Goal: Transaction & Acquisition: Obtain resource

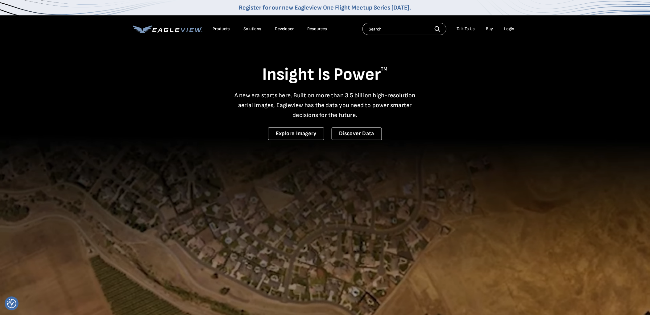
click at [506, 31] on div "Login" at bounding box center [509, 29] width 10 height 6
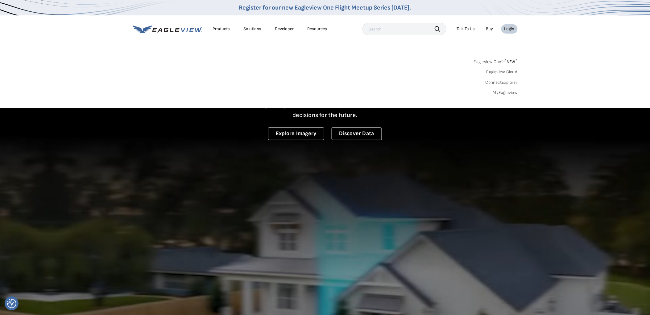
click at [502, 93] on link "MyEagleview" at bounding box center [505, 93] width 25 height 6
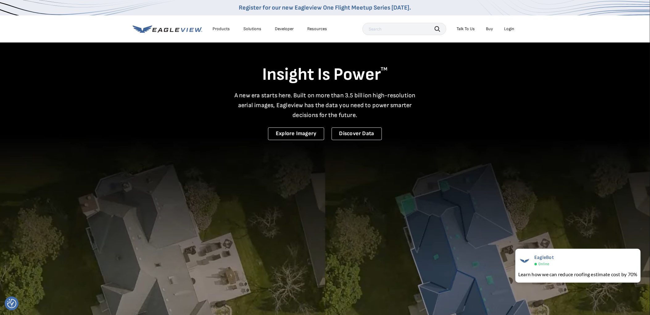
click at [510, 29] on div "Login" at bounding box center [509, 29] width 10 height 6
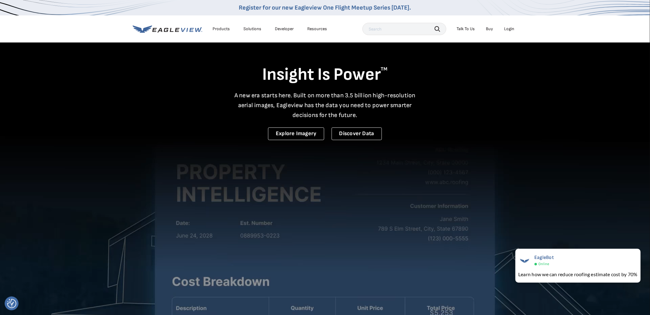
click at [509, 29] on div "Login" at bounding box center [509, 29] width 10 height 6
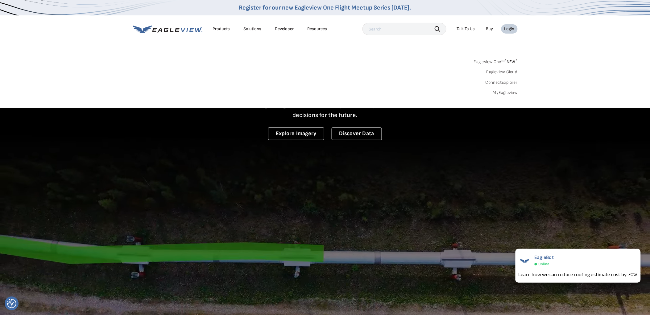
click at [499, 92] on link "MyEagleview" at bounding box center [505, 93] width 25 height 6
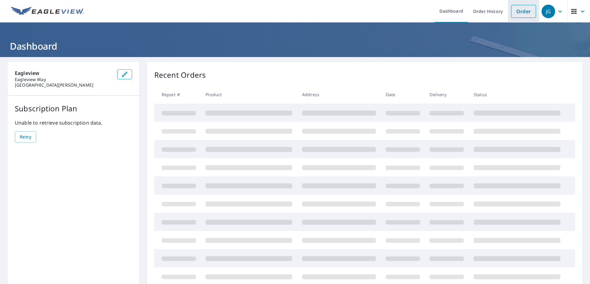
click at [517, 11] on link "Order" at bounding box center [523, 11] width 25 height 13
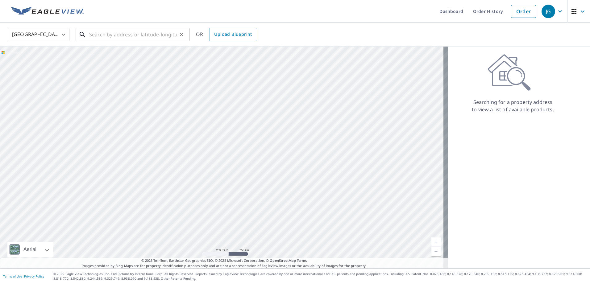
click at [120, 33] on input "text" at bounding box center [133, 34] width 88 height 17
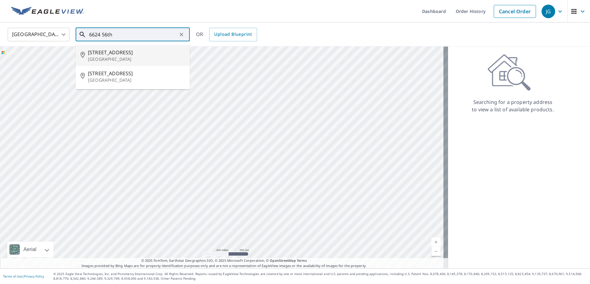
click at [113, 58] on p "Marysville, WA 98270" at bounding box center [136, 59] width 97 height 6
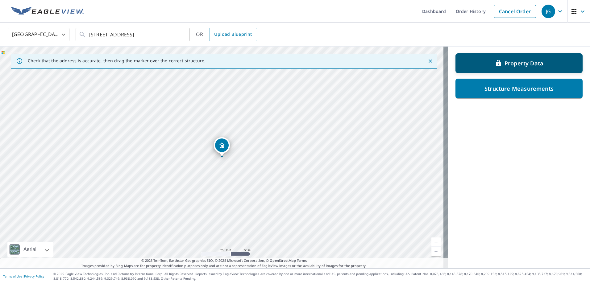
click at [525, 62] on p "Property Data" at bounding box center [523, 63] width 39 height 7
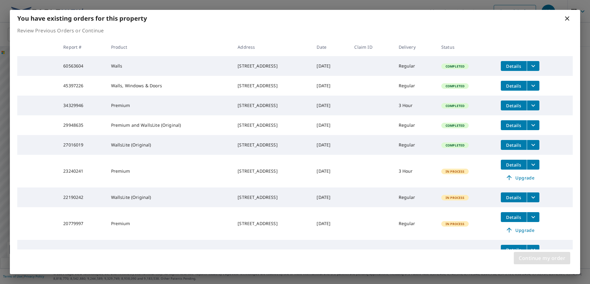
click at [550, 259] on span "Continue my order" at bounding box center [541, 258] width 47 height 9
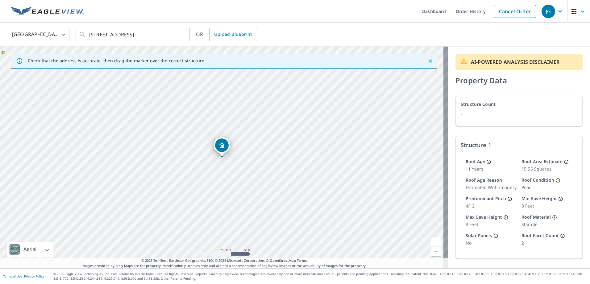
scroll to position [25, 0]
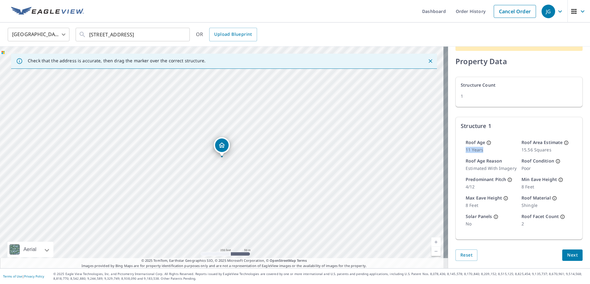
drag, startPoint x: 485, startPoint y: 144, endPoint x: 461, endPoint y: 146, distance: 23.6
click at [465, 147] on p "11 years" at bounding box center [490, 150] width 51 height 6
drag, startPoint x: 461, startPoint y: 146, endPoint x: 492, endPoint y: 144, distance: 31.2
click at [492, 147] on p "11 years" at bounding box center [490, 150] width 51 height 6
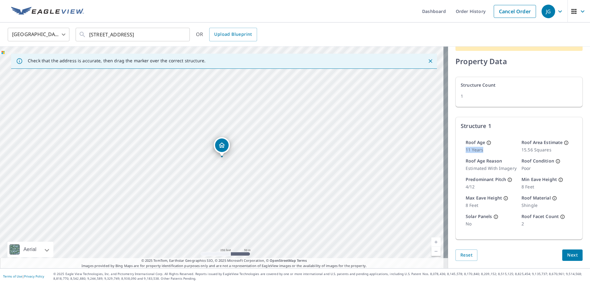
drag, startPoint x: 480, startPoint y: 144, endPoint x: 461, endPoint y: 144, distance: 18.8
click at [465, 147] on p "11 years" at bounding box center [490, 150] width 51 height 6
drag, startPoint x: 461, startPoint y: 144, endPoint x: 492, endPoint y: 143, distance: 30.9
click at [492, 147] on p "11 years" at bounding box center [490, 150] width 51 height 6
click at [101, 35] on input "6624 56th Pl NE Marysville, WA 98270" at bounding box center [133, 34] width 88 height 17
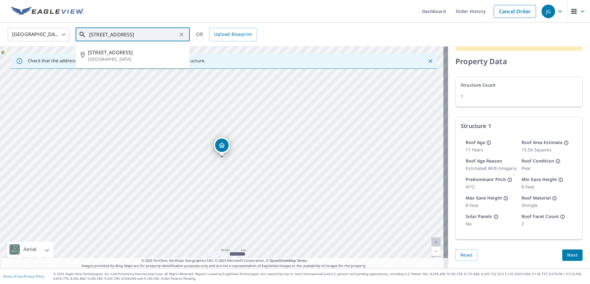
type input "6626 56th Pl NE Marysville, WA 98270"
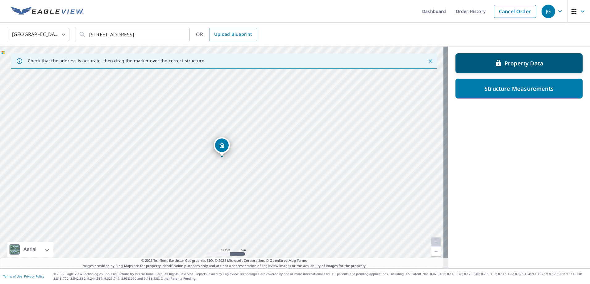
click at [518, 63] on p "Property Data" at bounding box center [523, 63] width 39 height 7
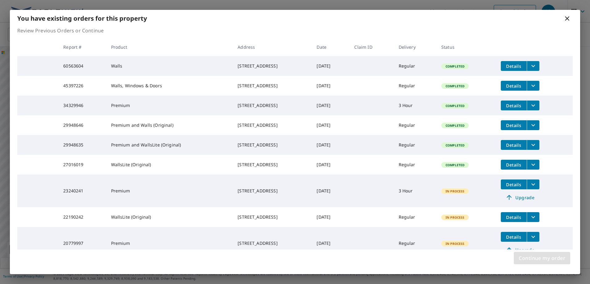
click at [550, 261] on span "Continue my order" at bounding box center [541, 258] width 47 height 9
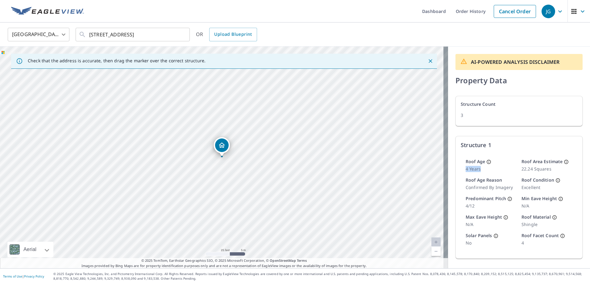
drag, startPoint x: 483, startPoint y: 171, endPoint x: 453, endPoint y: 167, distance: 29.8
click at [455, 167] on div "Structure 1 Roof Age 4 years Roof Area Estimate 22.24 Squares Roof Age Reason c…" at bounding box center [518, 197] width 126 height 122
drag, startPoint x: 453, startPoint y: 167, endPoint x: 491, endPoint y: 171, distance: 38.1
click at [491, 171] on p "4 years" at bounding box center [490, 169] width 51 height 6
drag, startPoint x: 514, startPoint y: 188, endPoint x: 533, endPoint y: 188, distance: 18.2
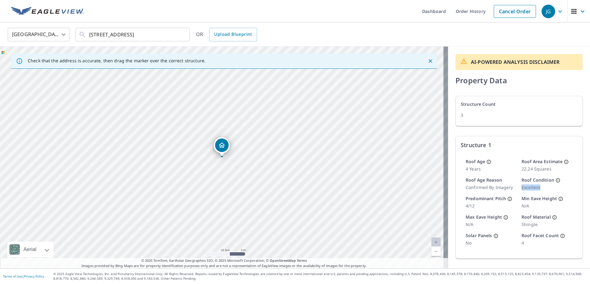
click at [533, 188] on p "excellent" at bounding box center [546, 187] width 51 height 6
drag, startPoint x: 533, startPoint y: 188, endPoint x: 481, endPoint y: 173, distance: 53.5
click at [481, 173] on div "Roof Age 4 years Roof Area Estimate 22.24 Squares Roof Age Reason confirmed by …" at bounding box center [518, 202] width 117 height 97
drag, startPoint x: 513, startPoint y: 168, endPoint x: 528, endPoint y: 168, distance: 15.1
click at [528, 168] on div "Roof Age 4 years Roof Area Estimate 22.24 Squares Roof Age Reason confirmed by …" at bounding box center [518, 202] width 117 height 97
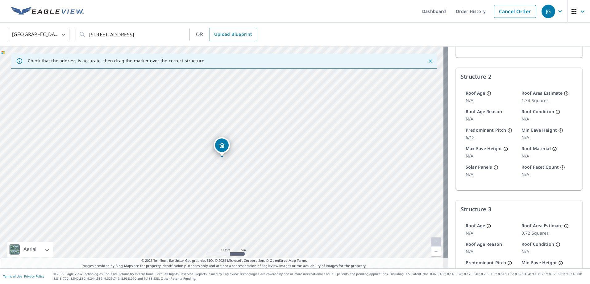
scroll to position [161, 0]
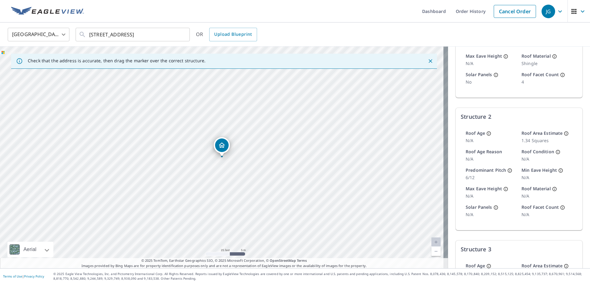
click at [265, 159] on div "6626 56th Pl NE Marysville, WA 98270" at bounding box center [224, 158] width 448 height 222
click at [247, 154] on div "6626 56th Pl NE Marysville, WA 98270" at bounding box center [224, 158] width 448 height 222
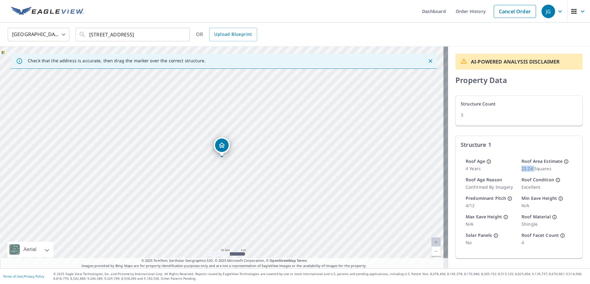
scroll to position [0, 0]
click at [503, 112] on div "Structure Count 3" at bounding box center [518, 111] width 126 height 30
